Goal: Task Accomplishment & Management: Use online tool/utility

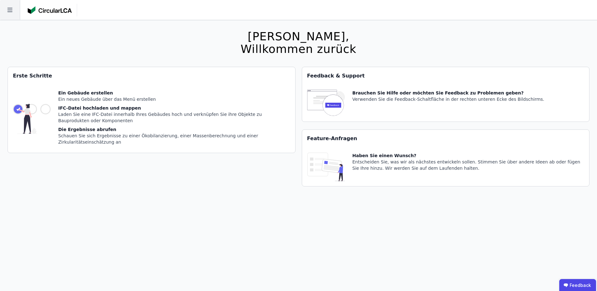
click at [9, 10] on icon at bounding box center [9, 10] width 5 height 4
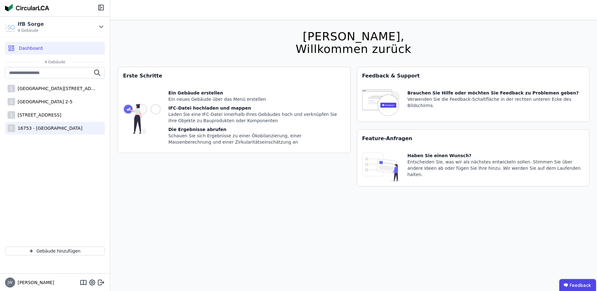
click at [42, 125] on div "16753 - [GEOGRAPHIC_DATA]" at bounding box center [48, 128] width 67 height 6
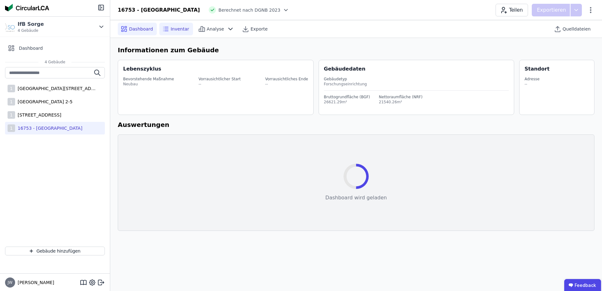
click at [172, 30] on span "Inventar" at bounding box center [180, 29] width 19 height 6
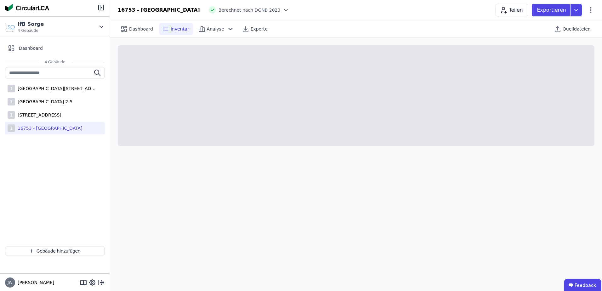
click at [171, 29] on span "Inventar" at bounding box center [180, 29] width 19 height 6
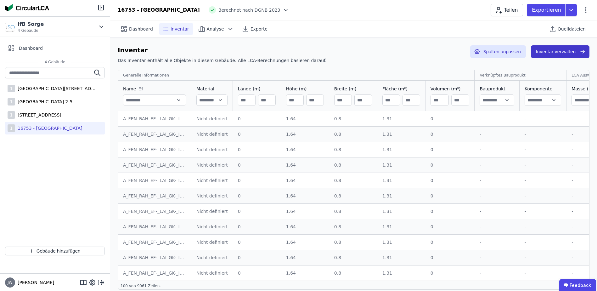
click at [573, 49] on button "Inventar verwalten" at bounding box center [560, 51] width 59 height 13
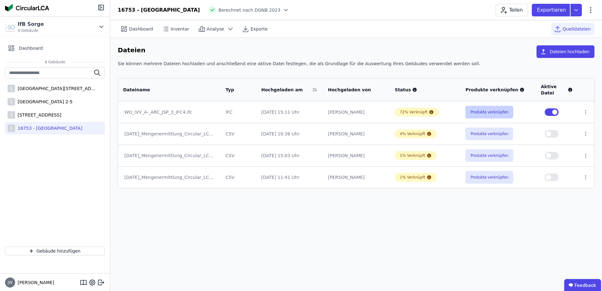
click at [473, 112] on button "Produkte verknüpfen" at bounding box center [489, 112] width 48 height 13
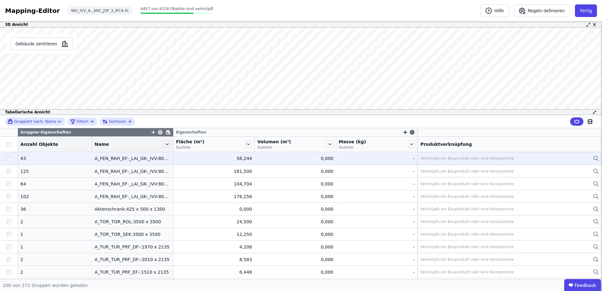
click at [545, 158] on div "Verknüpfe ein Bauprodukt oder eine Komponente" at bounding box center [509, 159] width 179 height 8
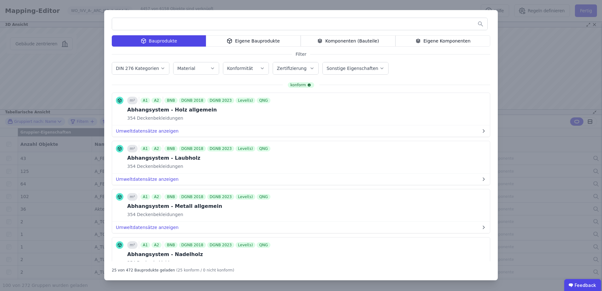
click at [152, 68] on label "DIN 276 Kategorien" at bounding box center [138, 68] width 44 height 5
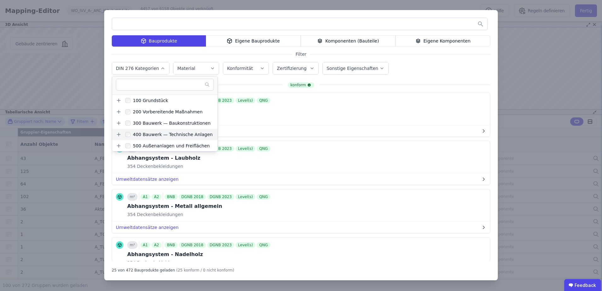
scroll to position [31, 0]
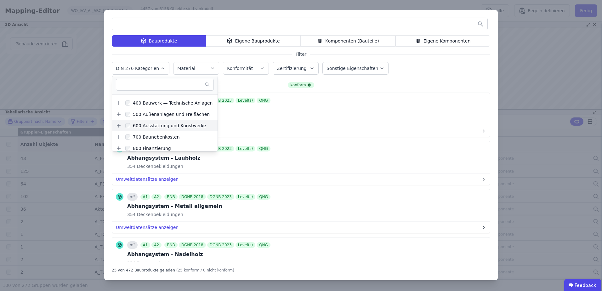
click at [119, 125] on icon at bounding box center [119, 125] width 0 height 3
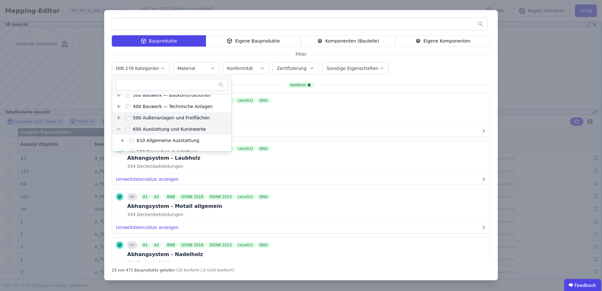
scroll to position [0, 0]
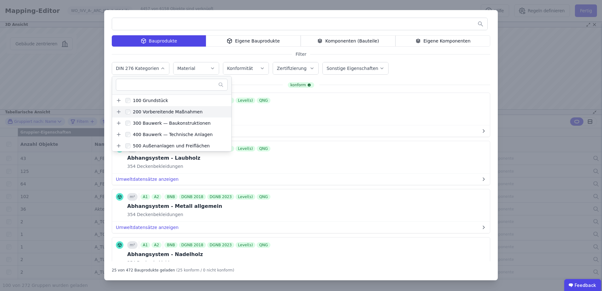
click at [121, 110] on icon at bounding box center [119, 112] width 6 height 6
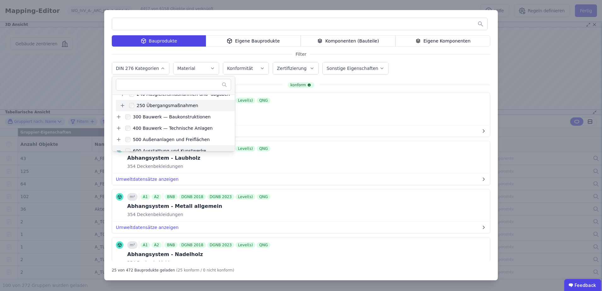
scroll to position [94, 0]
click at [120, 97] on icon at bounding box center [118, 97] width 3 height 0
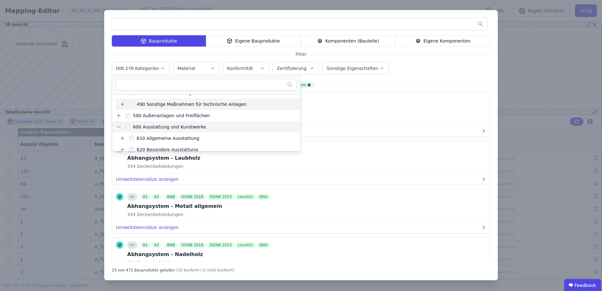
scroll to position [250, 0]
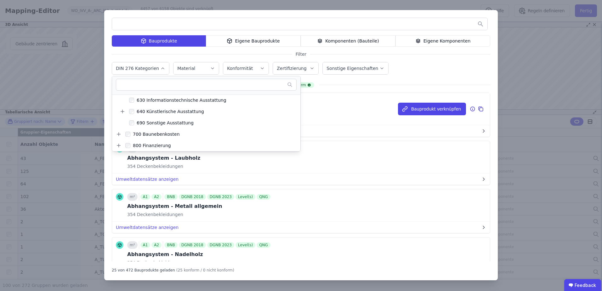
click at [342, 118] on div "m² A1 A2 BNB DGNB 2018 DGNB 2023 Level(s) QNG Abhangsystem - Holz allgemein 354…" at bounding box center [301, 109] width 378 height 32
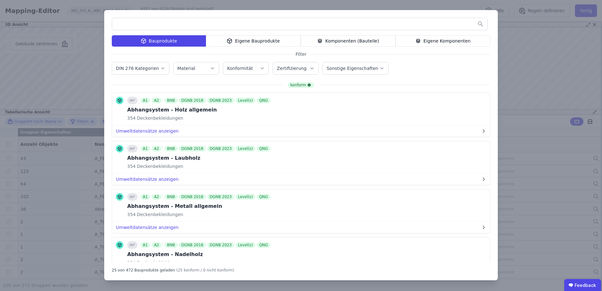
click at [418, 77] on div "Bauprodukte Eigene Bauprodukte Komponenten (Bauteile) Eigene Komponenten Filter…" at bounding box center [301, 145] width 394 height 270
